Goal: Check status: Check status

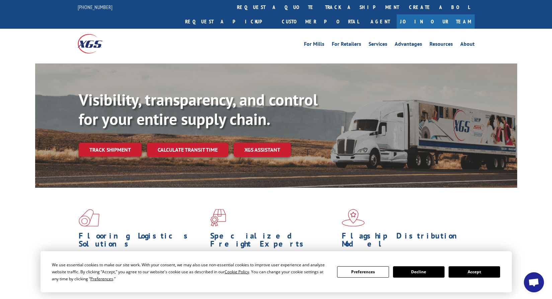
click at [471, 271] on button "Accept" at bounding box center [474, 272] width 52 height 11
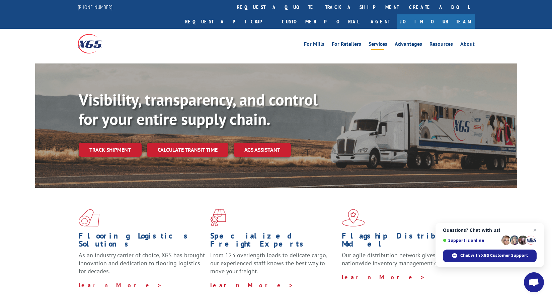
click at [383, 41] on link "Services" at bounding box center [377, 44] width 19 height 7
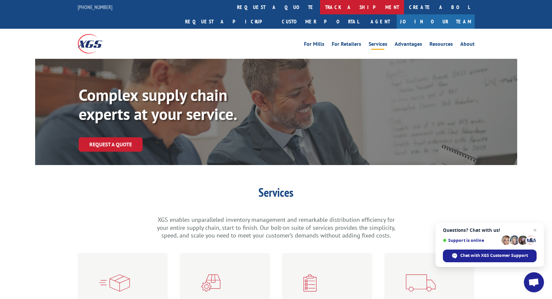
click at [320, 6] on link "track a shipment" at bounding box center [362, 7] width 84 height 14
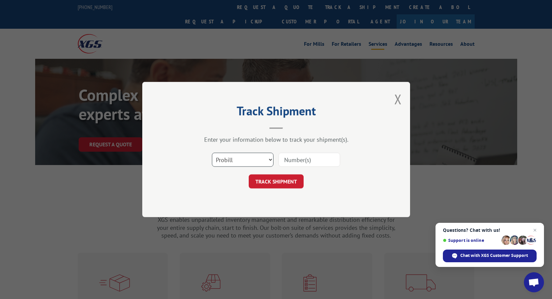
click at [270, 160] on select "Select category... Probill BOL PO" at bounding box center [243, 160] width 62 height 14
click at [212, 153] on select "Select category... Probill BOL PO" at bounding box center [243, 160] width 62 height 14
click at [307, 159] on input at bounding box center [309, 160] width 62 height 14
click at [271, 159] on select "Select category... Probill BOL PO" at bounding box center [243, 160] width 62 height 14
select select "po"
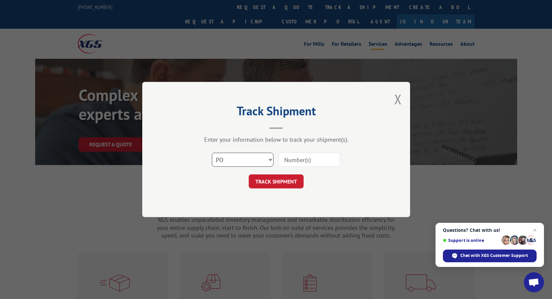
click at [212, 153] on select "Select category... Probill BOL PO" at bounding box center [243, 160] width 62 height 14
click at [291, 162] on input at bounding box center [309, 160] width 62 height 14
type input "208579"
click at [279, 181] on button "TRACK SHIPMENT" at bounding box center [276, 182] width 55 height 14
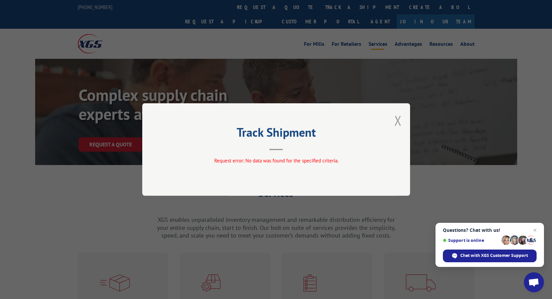
click at [398, 121] on button "Close modal" at bounding box center [397, 121] width 7 height 18
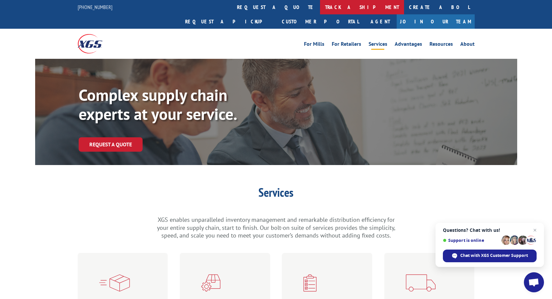
click at [320, 7] on link "track a shipment" at bounding box center [362, 7] width 84 height 14
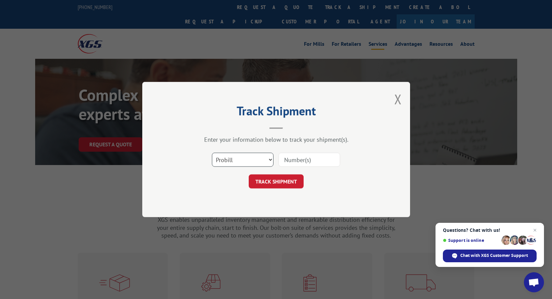
click at [269, 159] on select "Select category... Probill BOL PO" at bounding box center [243, 160] width 62 height 14
click at [212, 153] on select "Select category... Probill BOL PO" at bounding box center [243, 160] width 62 height 14
click at [302, 159] on input at bounding box center [309, 160] width 62 height 14
type input "SO1506843"
click at [276, 185] on button "TRACK SHIPMENT" at bounding box center [276, 182] width 55 height 14
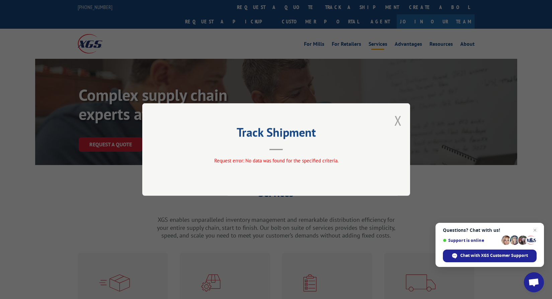
click at [397, 121] on button "Close modal" at bounding box center [397, 121] width 7 height 18
